Goal: Task Accomplishment & Management: Manage account settings

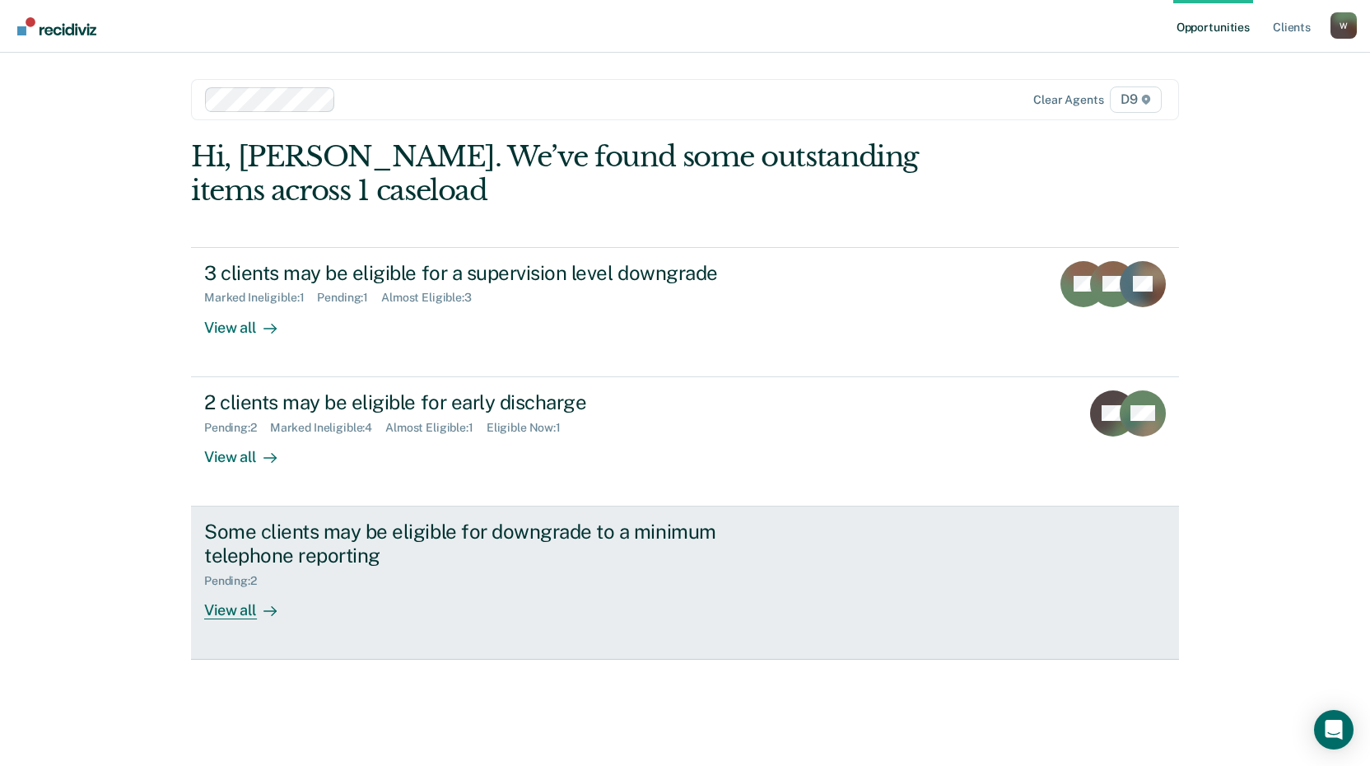
click at [315, 548] on div "Some clients may be eligible for downgrade to a minimum telephone reporting" at bounding box center [493, 544] width 578 height 48
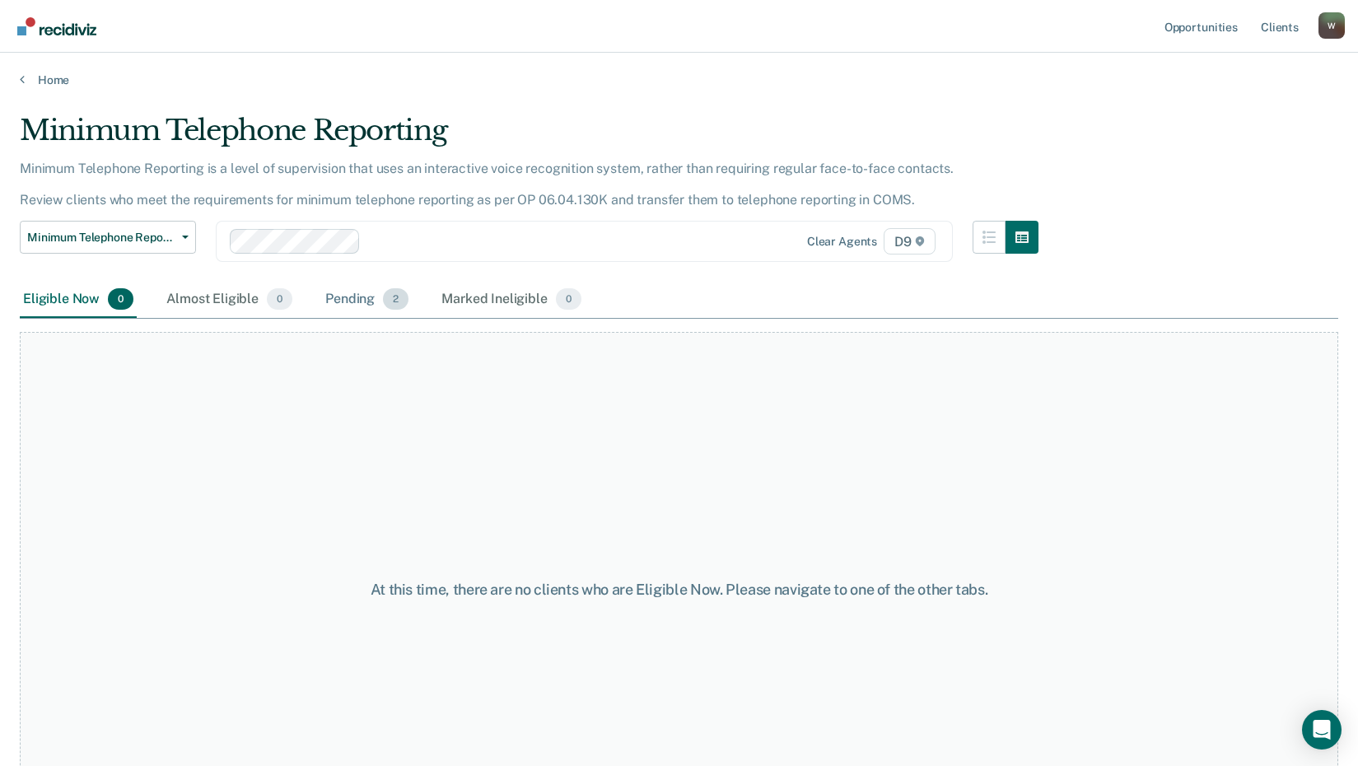
click at [349, 307] on div "Pending 2" at bounding box center [367, 300] width 90 height 36
